Goal: Communication & Community: Participate in discussion

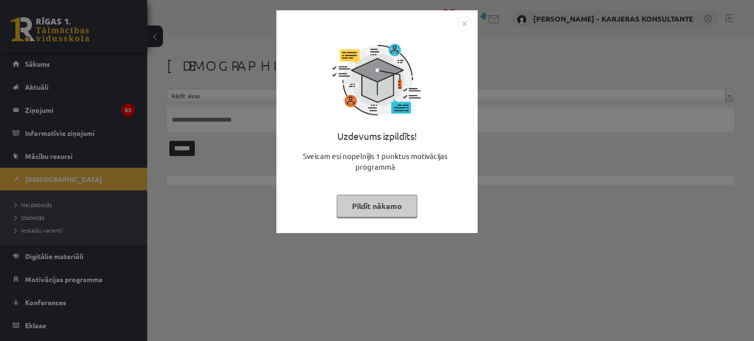
click at [465, 25] on img "Close" at bounding box center [464, 23] width 15 height 15
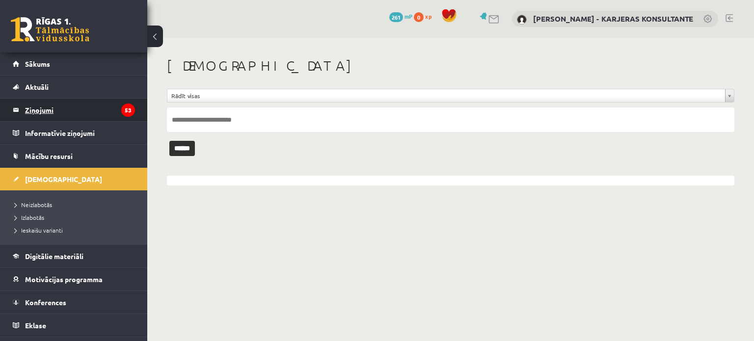
click at [43, 109] on legend "Ziņojumi 53" at bounding box center [80, 110] width 110 height 23
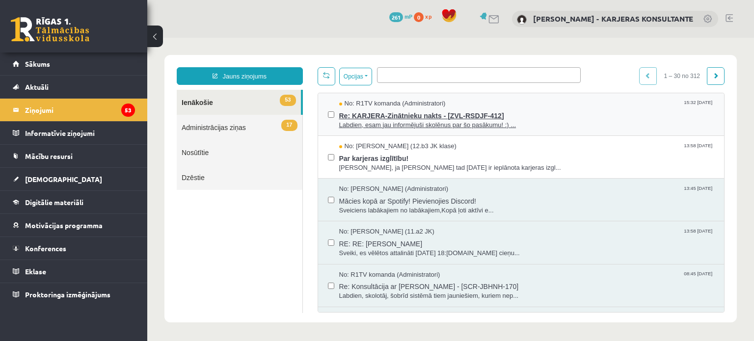
click at [438, 117] on span "Re: KARJERA-Zinātnieku nakts - [ZVL-RSDJF-412]" at bounding box center [526, 114] width 375 height 12
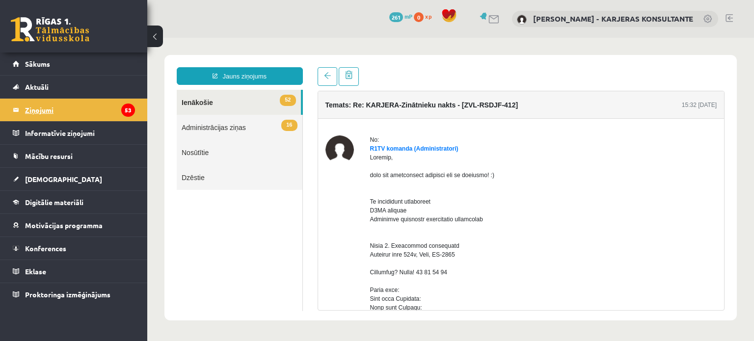
click at [32, 107] on legend "Ziņojumi 53" at bounding box center [80, 110] width 110 height 23
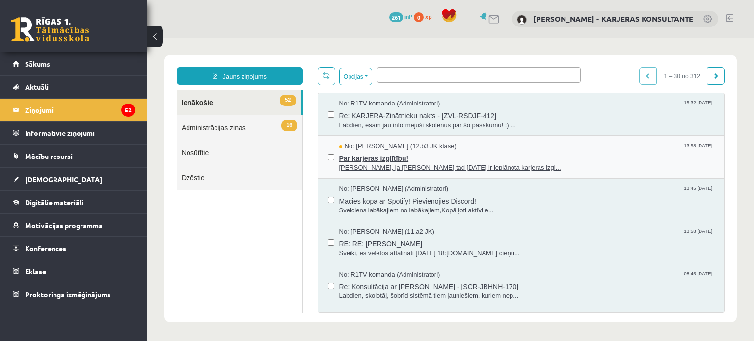
click at [403, 156] on span "Par karjeras izglītību!" at bounding box center [526, 157] width 375 height 12
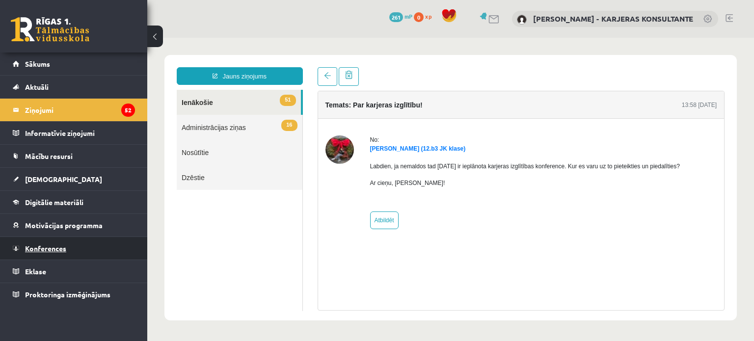
click at [32, 245] on span "Konferences" at bounding box center [45, 248] width 41 height 9
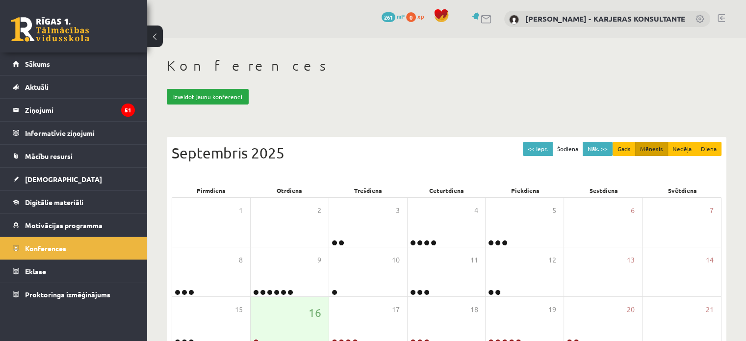
scroll to position [49, 0]
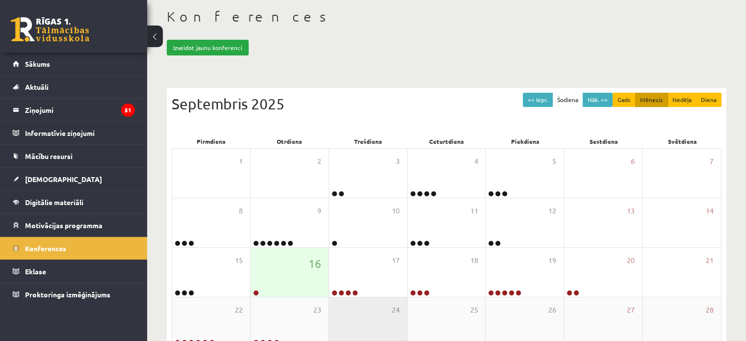
click at [373, 322] on div "24" at bounding box center [368, 321] width 78 height 49
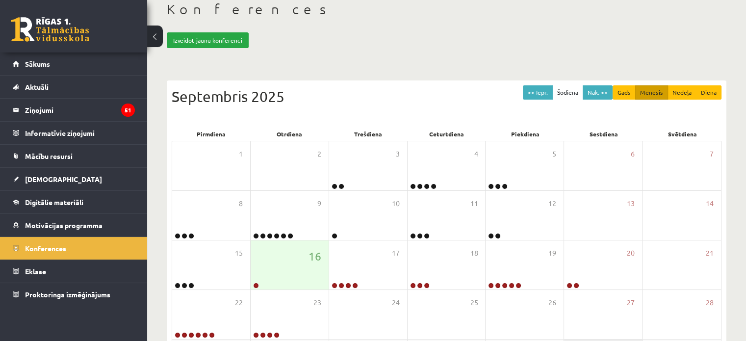
scroll to position [155, 0]
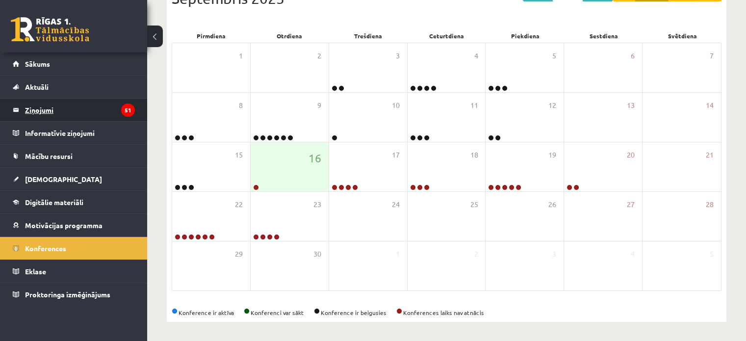
click at [35, 106] on legend "Ziņojumi 51" at bounding box center [80, 110] width 110 height 23
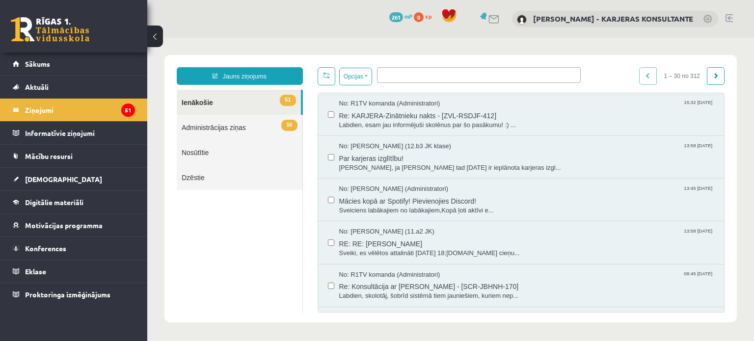
click at [201, 153] on link "Nosūtītie" at bounding box center [240, 152] width 126 height 25
click at [199, 153] on link "Nosūtītie" at bounding box center [240, 152] width 126 height 25
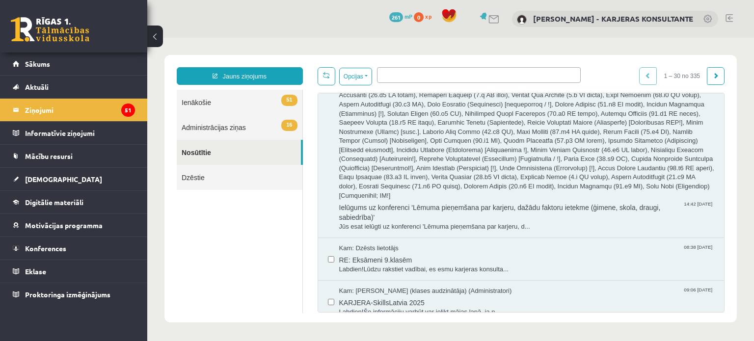
scroll to position [9235, 0]
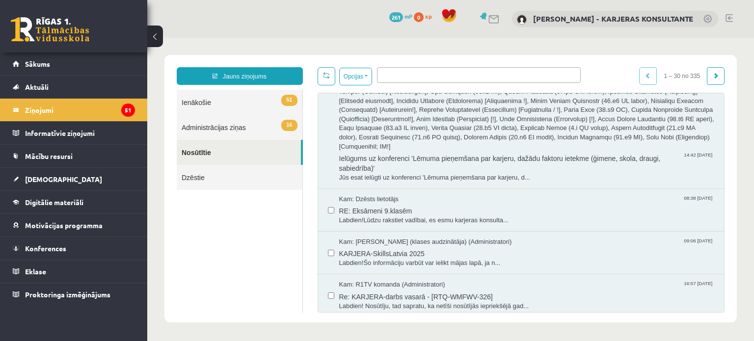
click at [208, 127] on link "16 Administrācijas ziņas" at bounding box center [240, 127] width 126 height 25
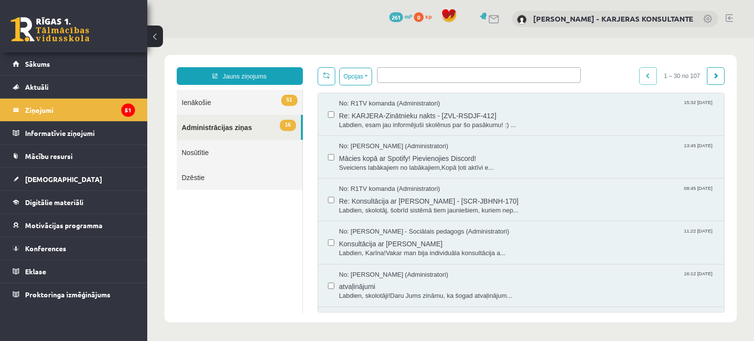
scroll to position [0, 0]
click at [383, 74] on input "search" at bounding box center [382, 74] width 4 height 9
type input "****"
click at [403, 74] on ul "****" at bounding box center [478, 73] width 203 height 11
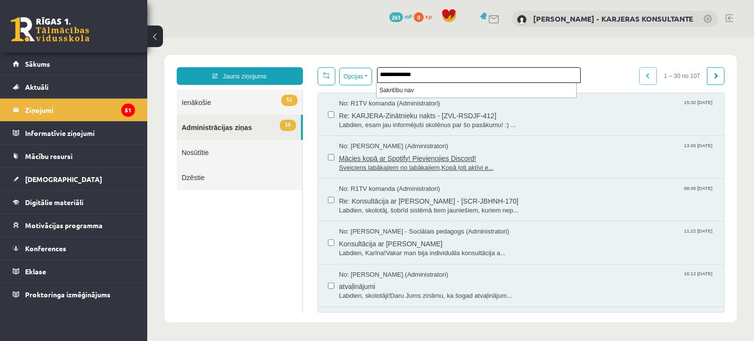
type input "**********"
